Goal: Transaction & Acquisition: Purchase product/service

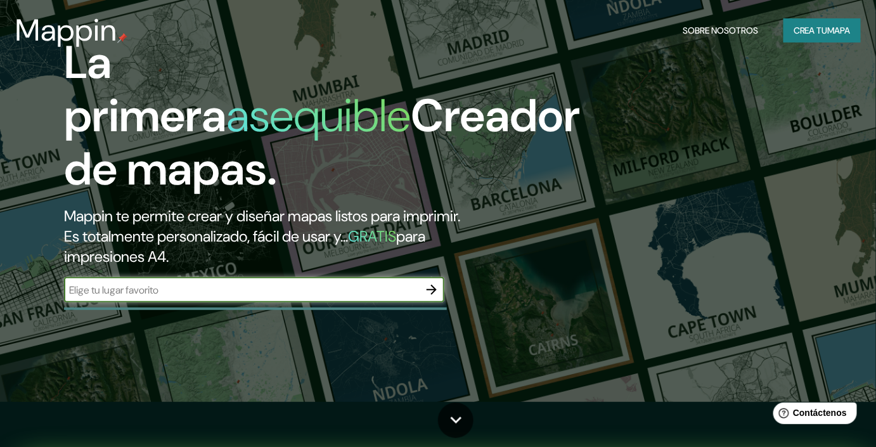
scroll to position [57, 0]
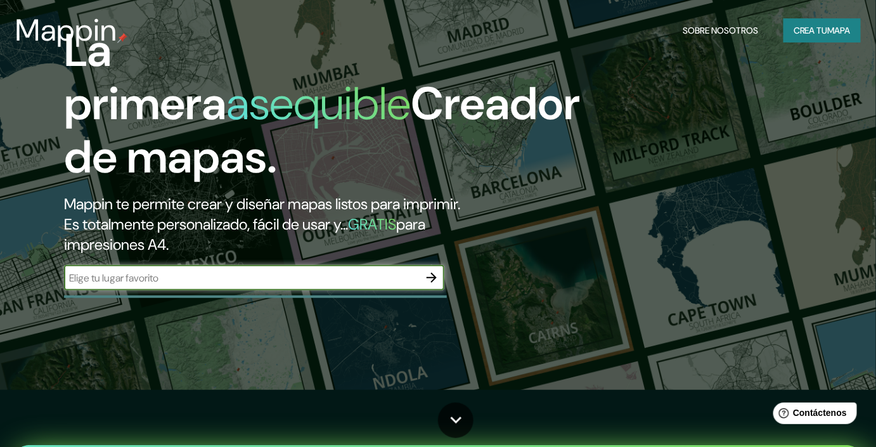
click at [234, 277] on input "text" at bounding box center [241, 278] width 355 height 15
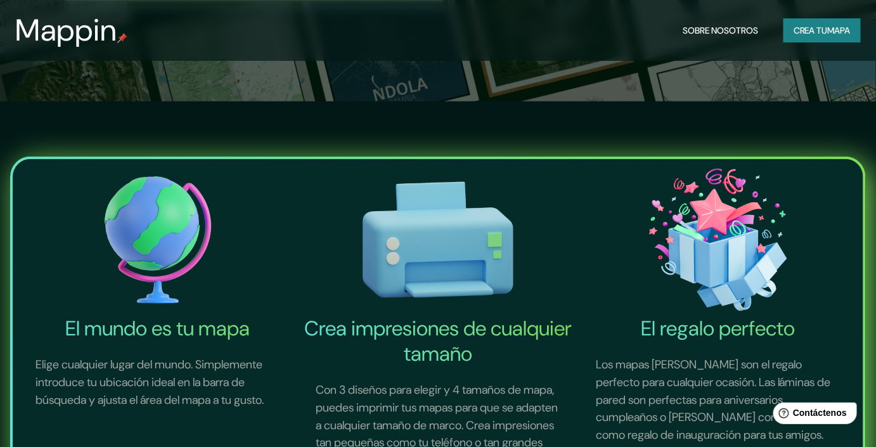
scroll to position [172, 0]
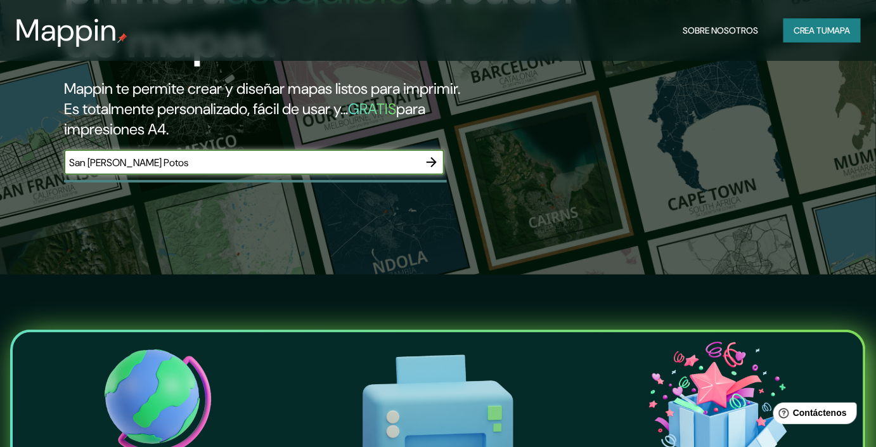
type input "San [PERSON_NAME] Potosi"
click at [430, 159] on icon "button" at bounding box center [431, 162] width 15 height 15
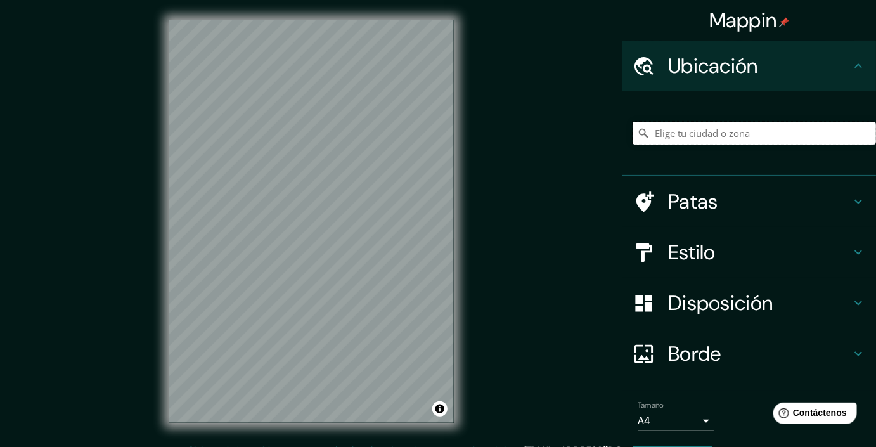
click at [687, 128] on input "Elige tu ciudad o zona" at bounding box center [753, 133] width 243 height 23
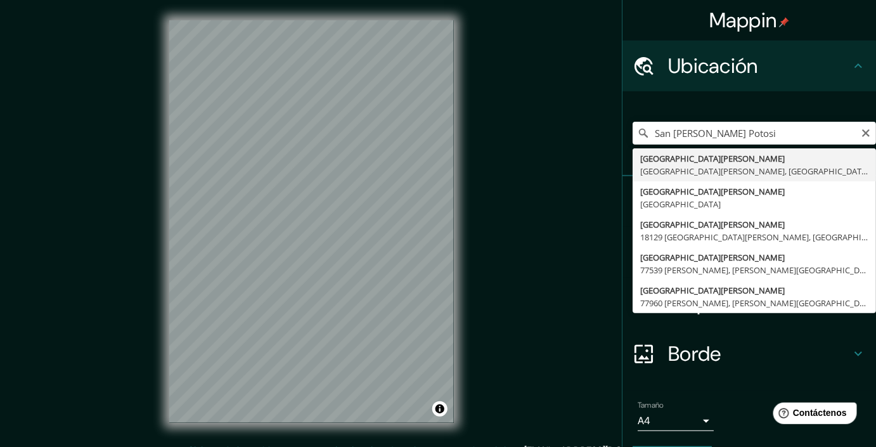
type input "[GEOGRAPHIC_DATA][PERSON_NAME], [GEOGRAPHIC_DATA][PERSON_NAME], [GEOGRAPHIC_DAT…"
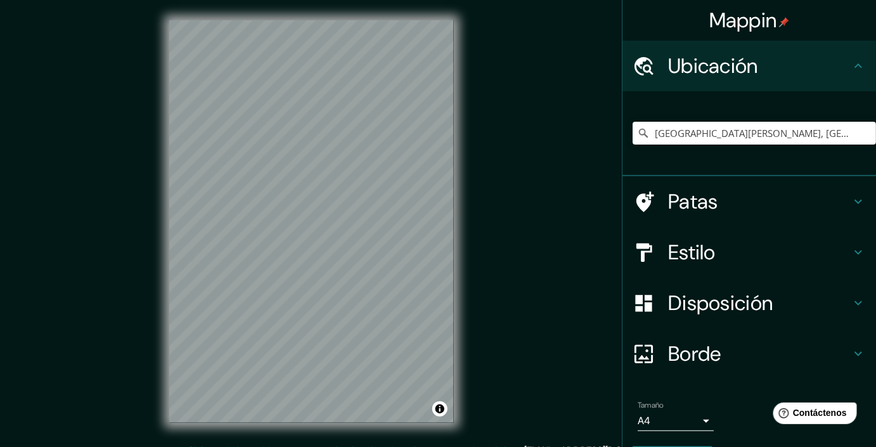
click at [850, 301] on icon at bounding box center [857, 302] width 15 height 15
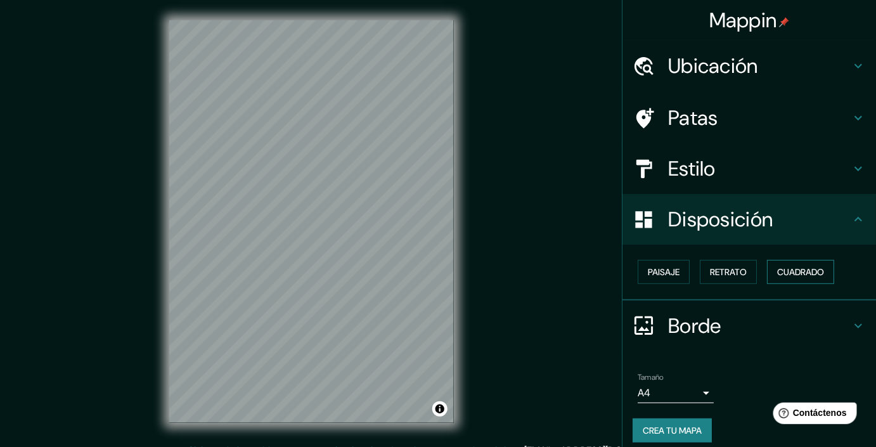
click at [779, 275] on font "Cuadrado" at bounding box center [800, 271] width 47 height 11
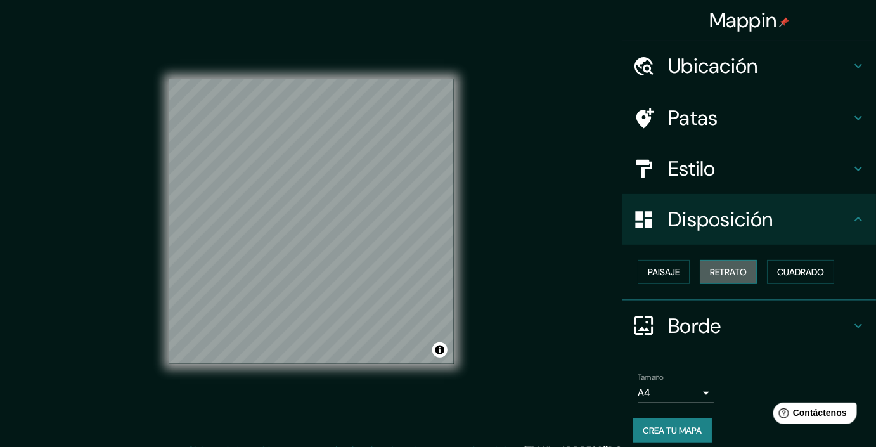
click at [730, 273] on font "Retrato" at bounding box center [728, 271] width 37 height 11
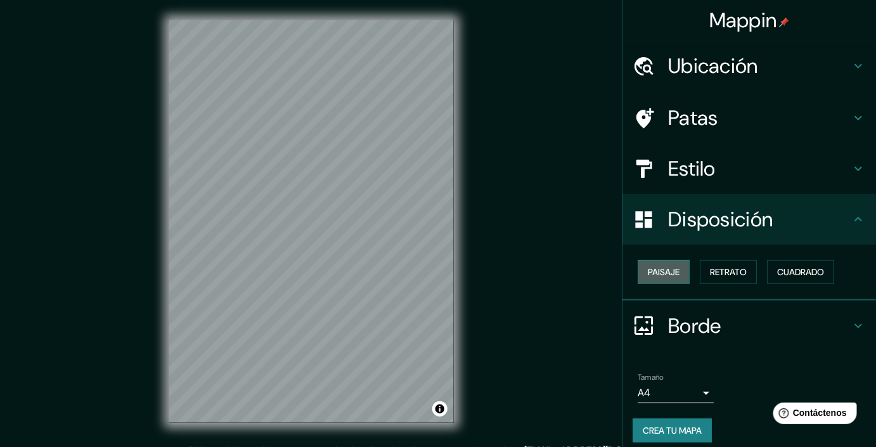
click at [667, 274] on font "Paisaje" at bounding box center [664, 271] width 32 height 11
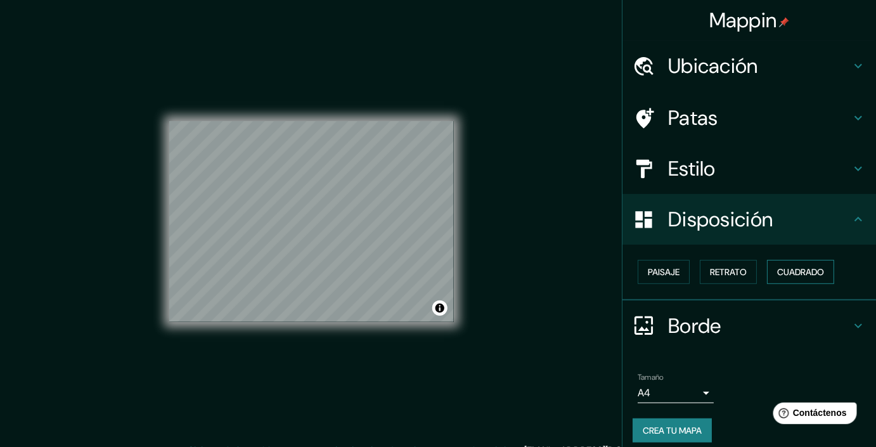
click at [794, 276] on font "Cuadrado" at bounding box center [800, 271] width 47 height 11
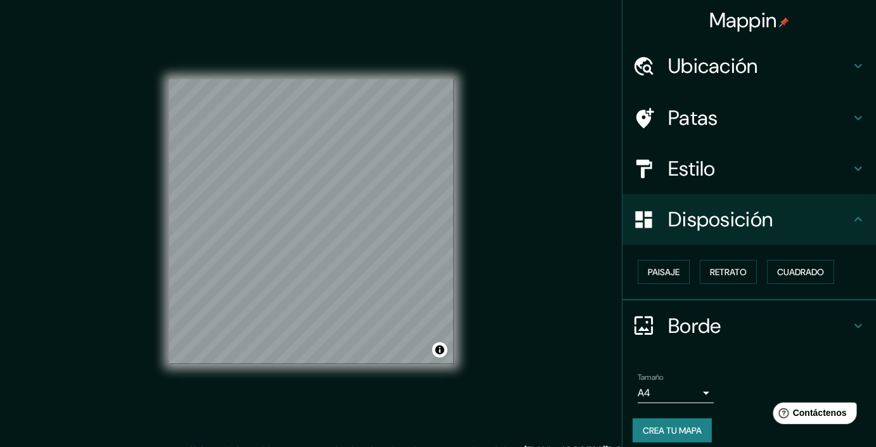
scroll to position [8, 0]
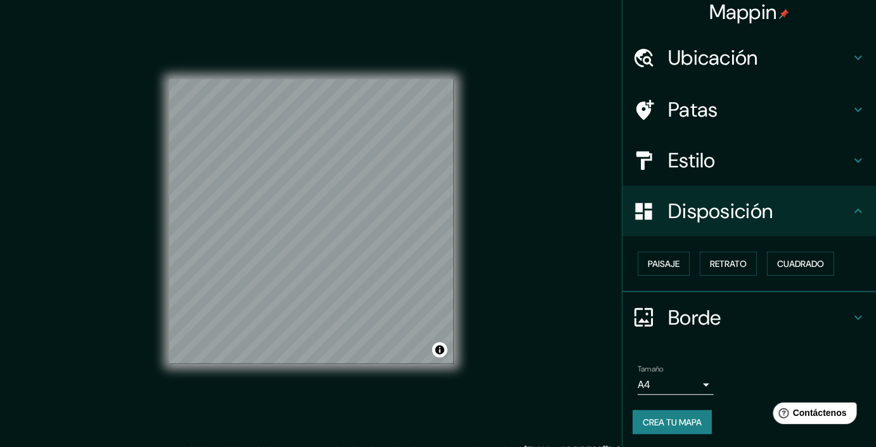
click at [696, 376] on body "Mappin Ubicación [GEOGRAPHIC_DATA][PERSON_NAME], [GEOGRAPHIC_DATA][PERSON_NAME]…" at bounding box center [438, 223] width 876 height 447
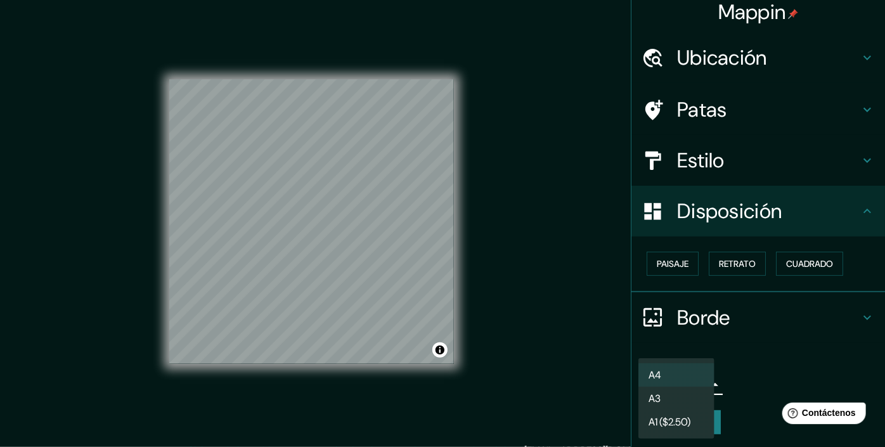
click at [683, 399] on li "A3" at bounding box center [676, 398] width 76 height 23
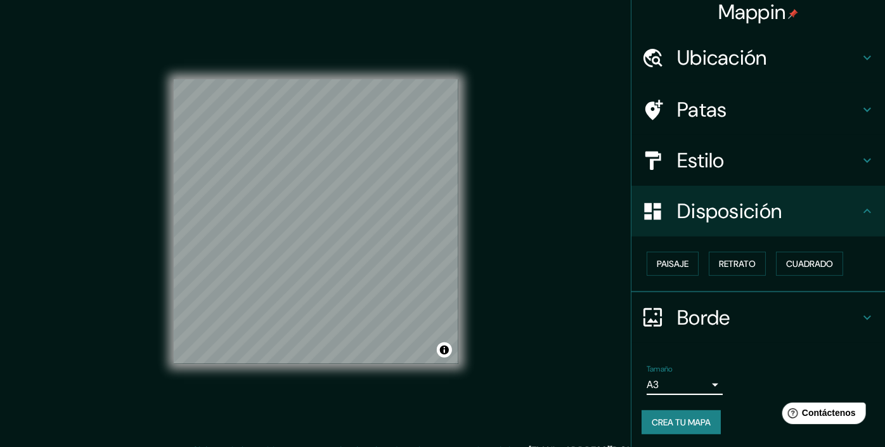
click at [703, 383] on body "Mappin Ubicación [GEOGRAPHIC_DATA][PERSON_NAME], [GEOGRAPHIC_DATA][PERSON_NAME]…" at bounding box center [442, 223] width 885 height 447
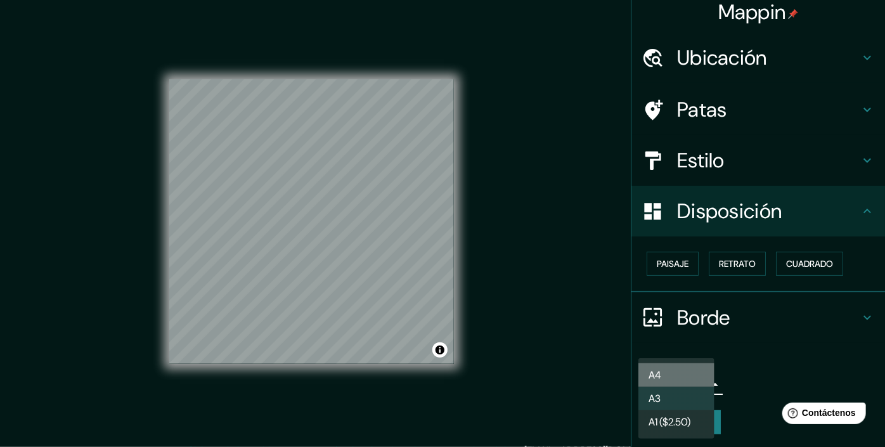
click at [691, 375] on li "A4" at bounding box center [676, 374] width 76 height 23
type input "single"
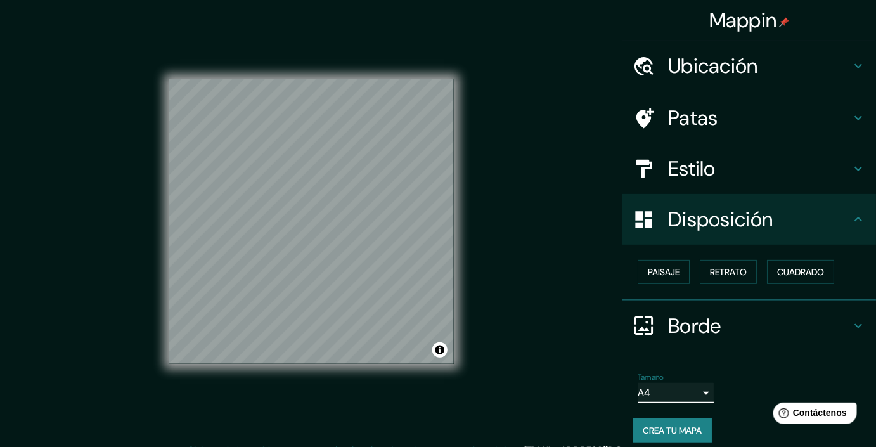
scroll to position [0, 0]
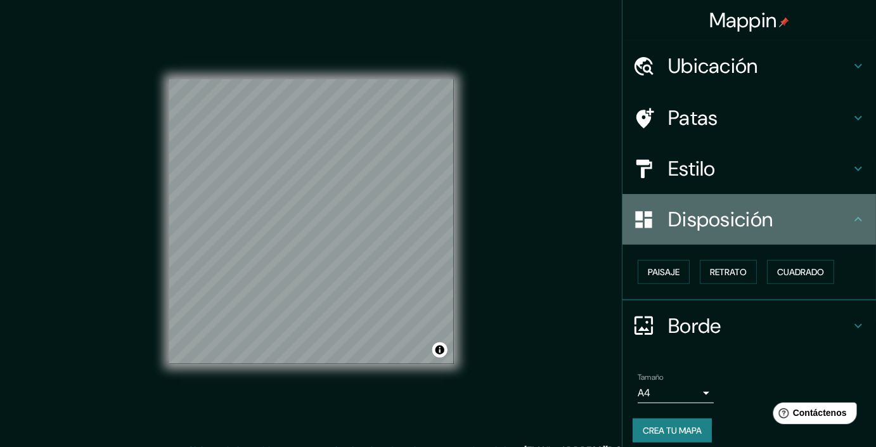
click at [850, 224] on icon at bounding box center [857, 219] width 15 height 15
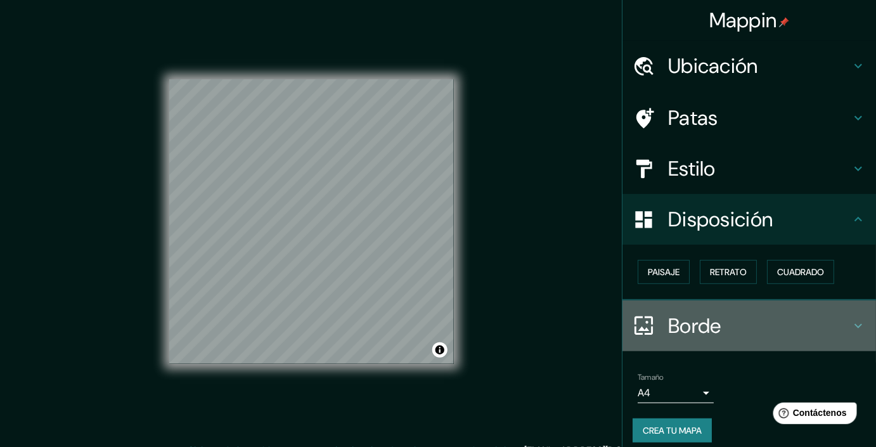
click at [841, 330] on h4 "Borde" at bounding box center [759, 325] width 183 height 25
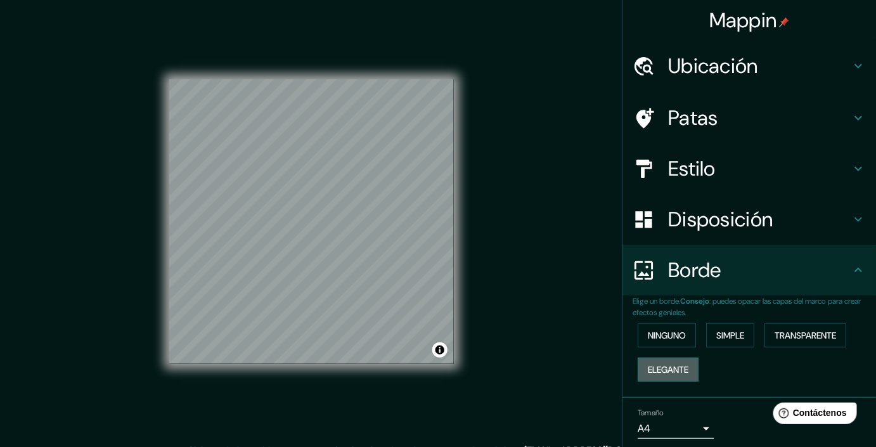
click at [676, 369] on font "Elegante" at bounding box center [668, 369] width 41 height 11
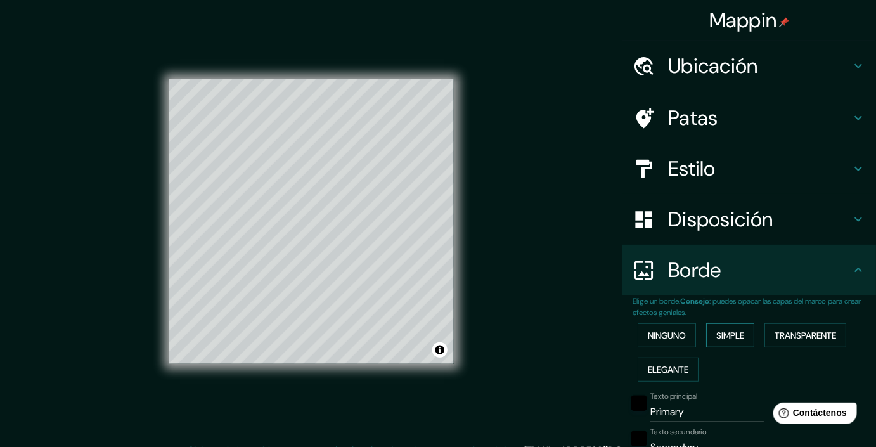
click at [724, 335] on font "Simple" at bounding box center [730, 335] width 28 height 11
click at [795, 327] on font "Transparente" at bounding box center [804, 335] width 61 height 16
click at [673, 337] on font "Ninguno" at bounding box center [667, 335] width 38 height 11
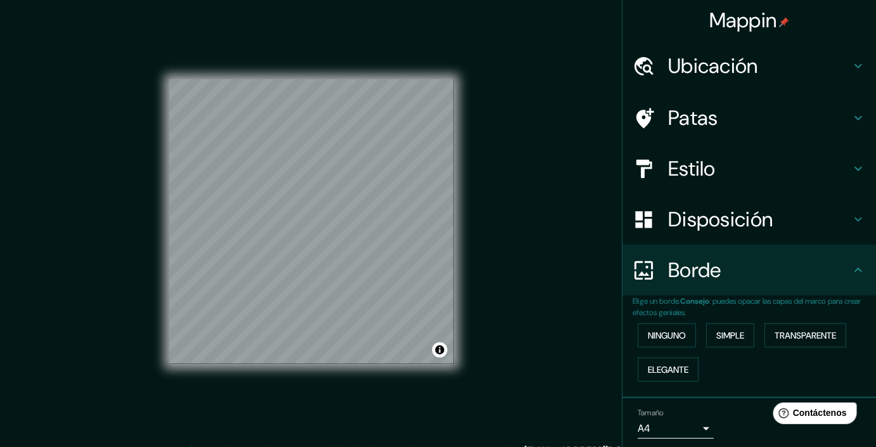
click at [854, 271] on icon at bounding box center [858, 269] width 8 height 4
click at [850, 266] on icon at bounding box center [857, 269] width 15 height 15
click at [854, 172] on icon at bounding box center [857, 168] width 15 height 15
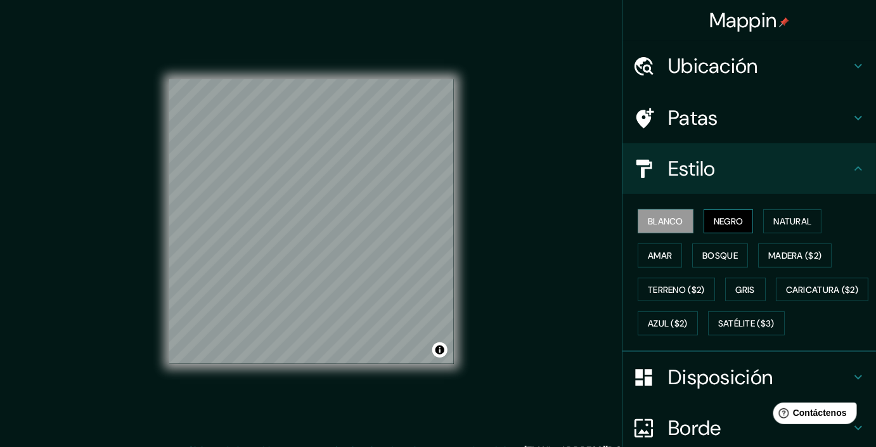
click at [720, 222] on font "Negro" at bounding box center [729, 220] width 30 height 11
click at [773, 225] on font "Natural" at bounding box center [792, 220] width 38 height 11
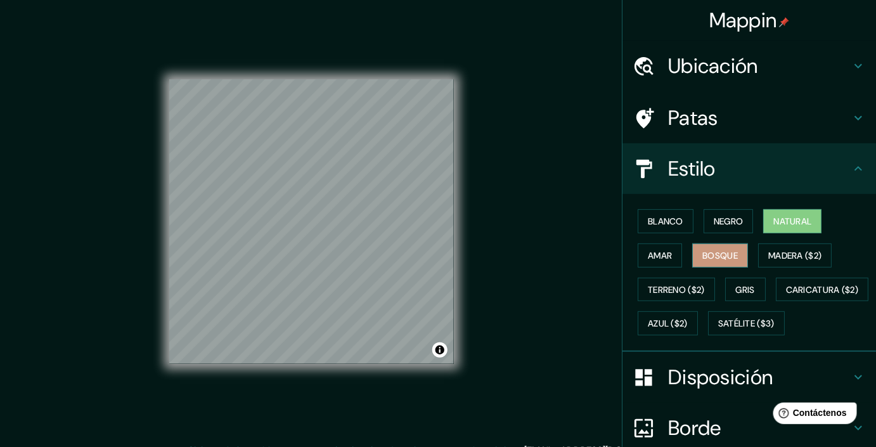
click at [722, 258] on font "Bosque" at bounding box center [719, 255] width 35 height 11
click at [669, 261] on button "Amar" at bounding box center [660, 255] width 44 height 24
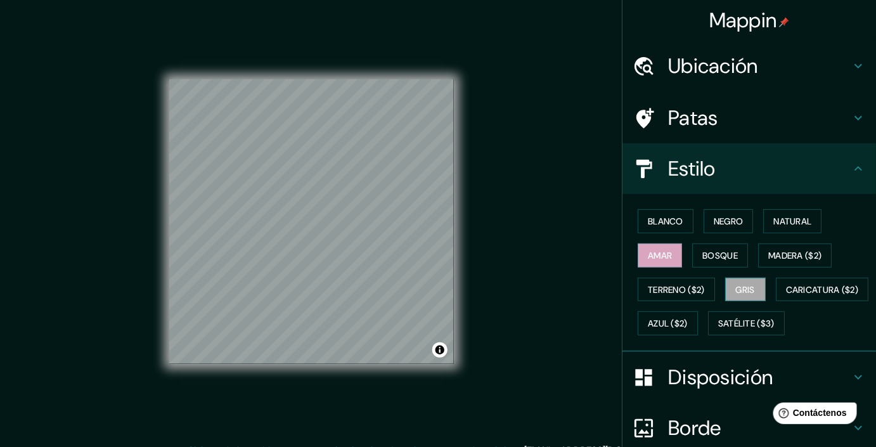
click at [739, 294] on font "Gris" at bounding box center [745, 289] width 19 height 16
click at [773, 219] on font "Natural" at bounding box center [792, 220] width 38 height 11
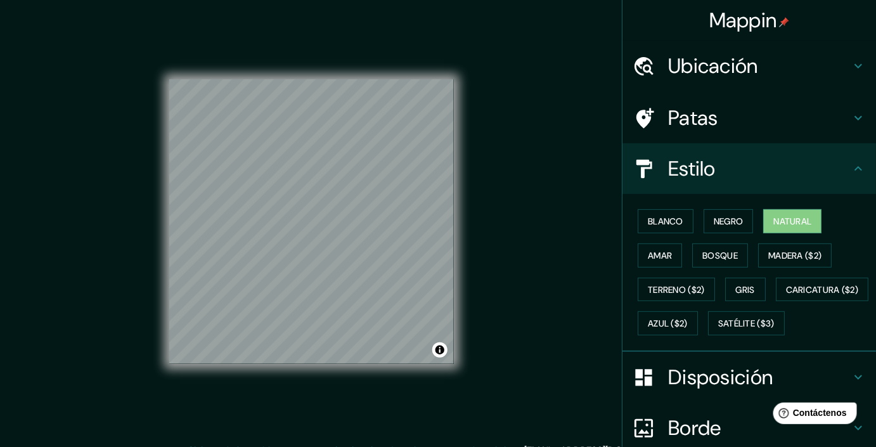
click at [850, 171] on icon at bounding box center [857, 168] width 15 height 15
click at [850, 123] on icon at bounding box center [857, 117] width 15 height 15
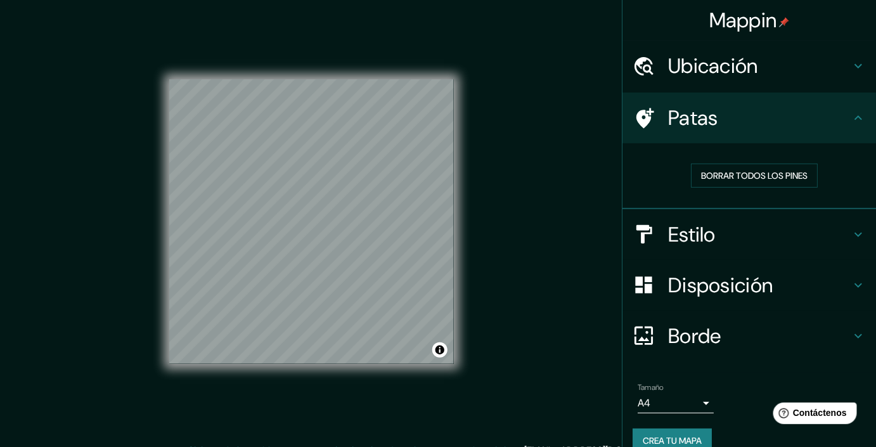
click at [850, 70] on icon at bounding box center [857, 65] width 15 height 15
